Goal: Navigation & Orientation: Find specific page/section

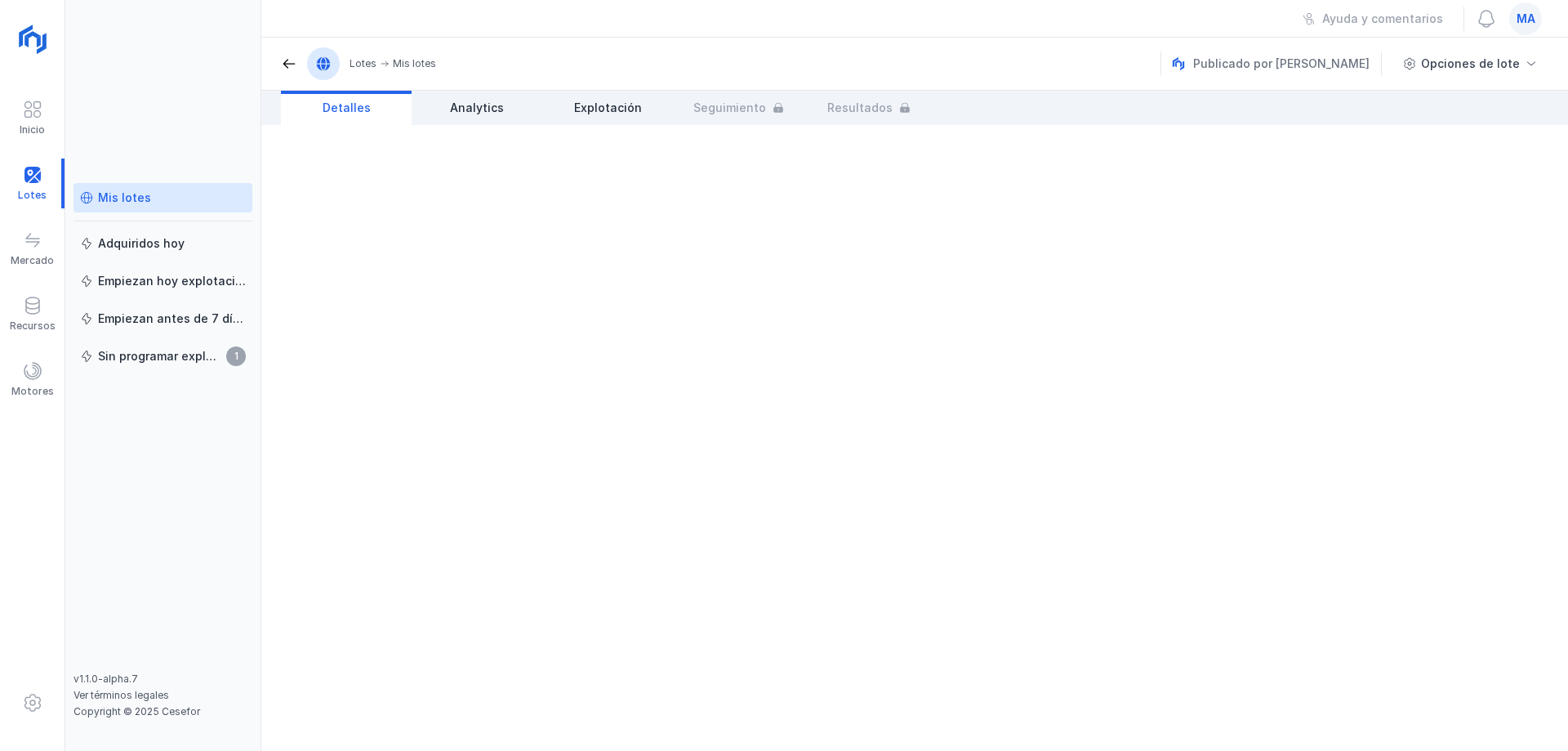
drag, startPoint x: 120, startPoint y: 204, endPoint x: 140, endPoint y: 189, distance: 25.0
click at [120, 204] on div "Mis lotes" at bounding box center [124, 198] width 53 height 17
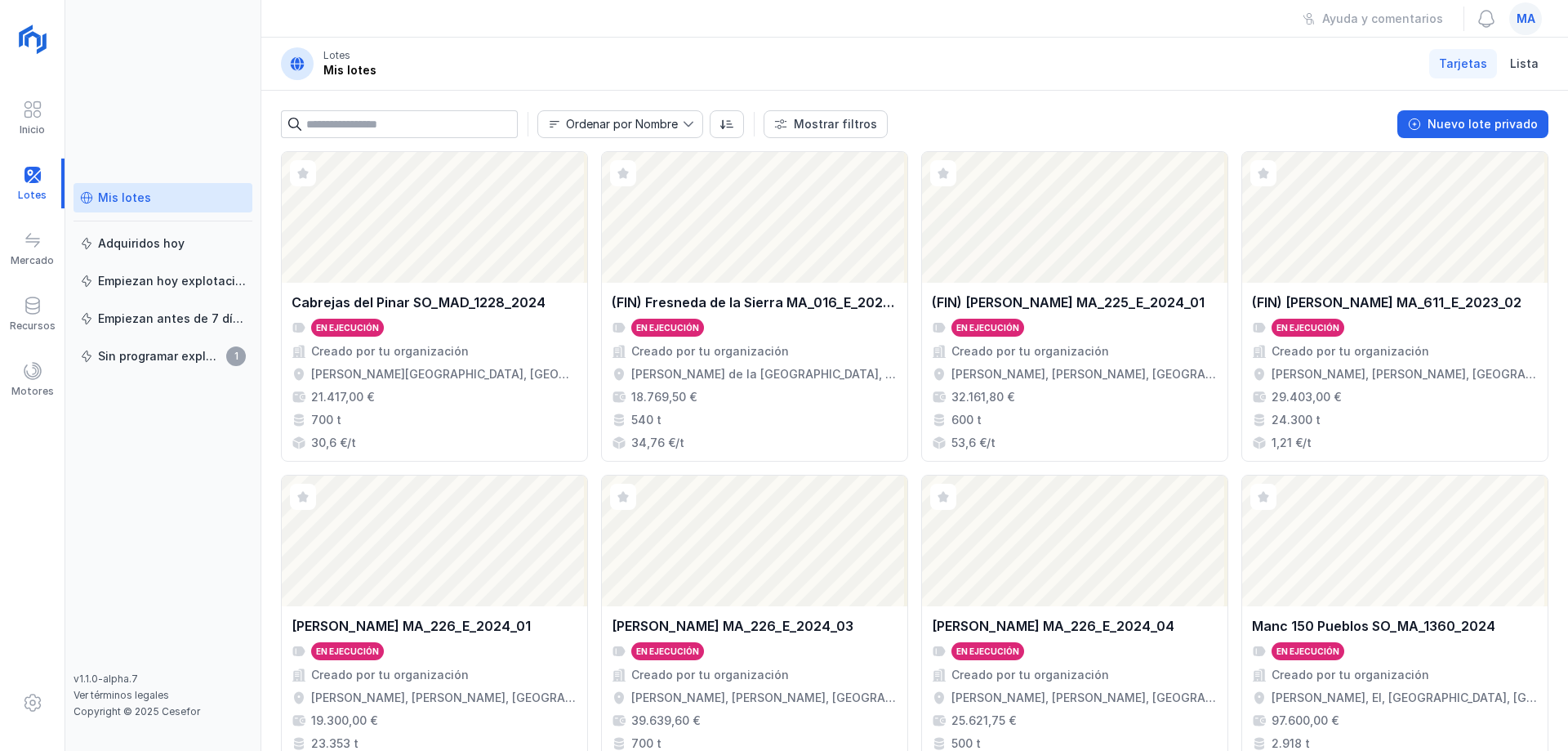
click at [830, 74] on header "Lotes Mis lotes Tarjetas Lista" at bounding box center [914, 64] width 1307 height 53
click at [887, 50] on header "Lotes Mis lotes Tarjetas Lista" at bounding box center [914, 64] width 1307 height 53
click at [874, 57] on header "Lotes Mis lotes Tarjetas Lista" at bounding box center [914, 64] width 1307 height 53
click at [874, 37] on div "Lotes Ayuda y comentarios ma Lotes Mis lotes Tarjetas Lista Ordenar por Nombre …" at bounding box center [914, 375] width 1307 height 751
click at [1081, 71] on header "Lotes Mis lotes Tarjetas Lista" at bounding box center [914, 64] width 1307 height 53
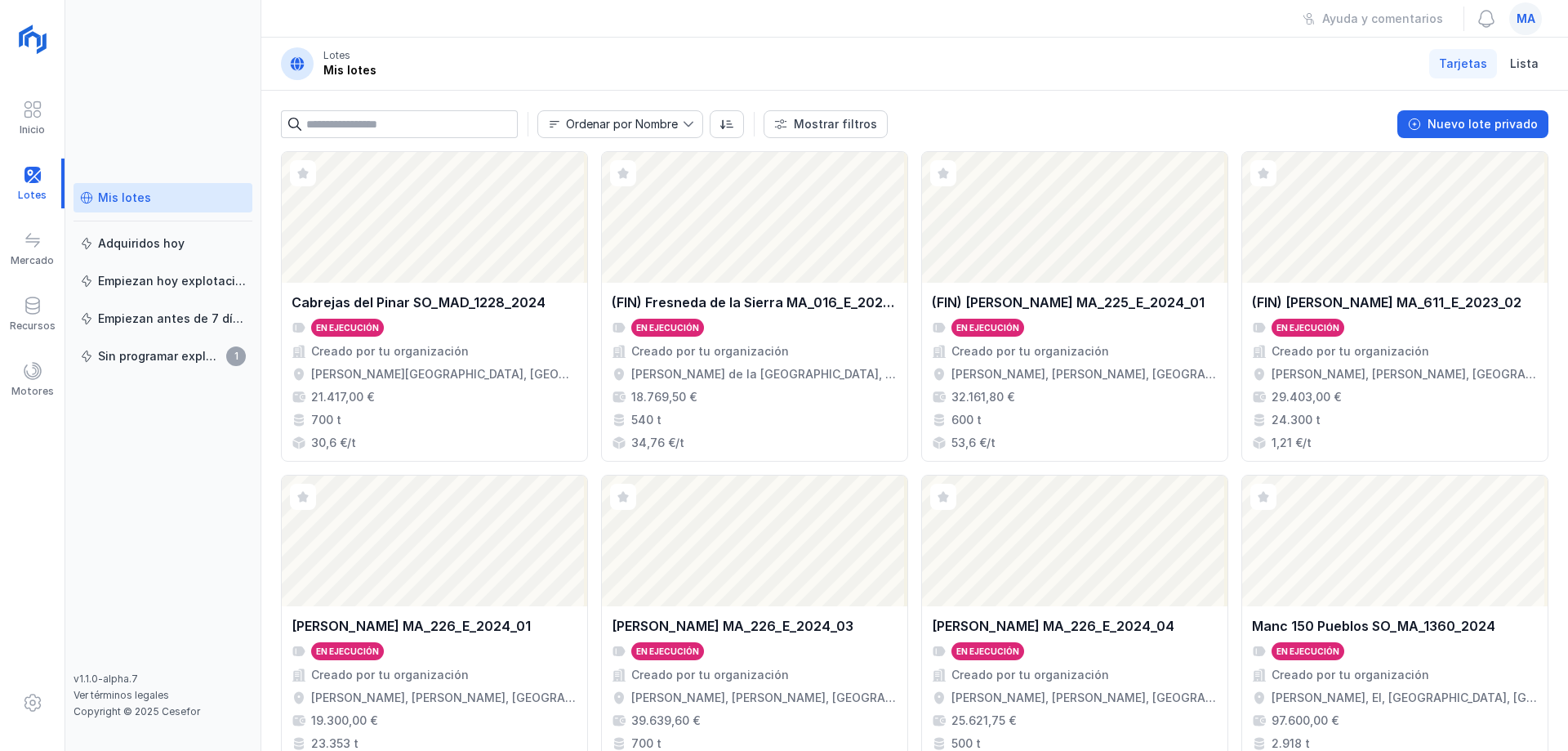
click at [534, 42] on header "Lotes Mis lotes Tarjetas Lista" at bounding box center [914, 64] width 1307 height 53
click at [475, 61] on header "Lotes Mis lotes Tarjetas Lista" at bounding box center [914, 64] width 1307 height 53
